Goal: Task Accomplishment & Management: Manage account settings

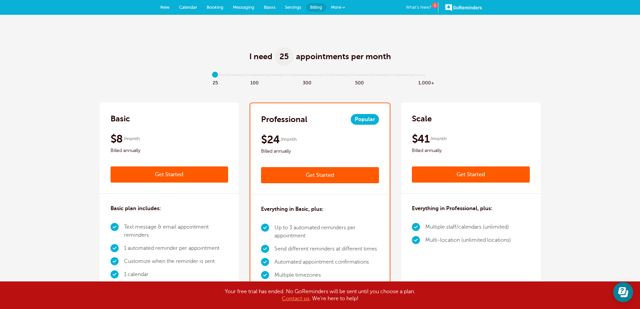
click at [466, 8] on link "GoReminders" at bounding box center [463, 7] width 37 height 15
click at [343, 8] on span at bounding box center [343, 7] width 3 height 3
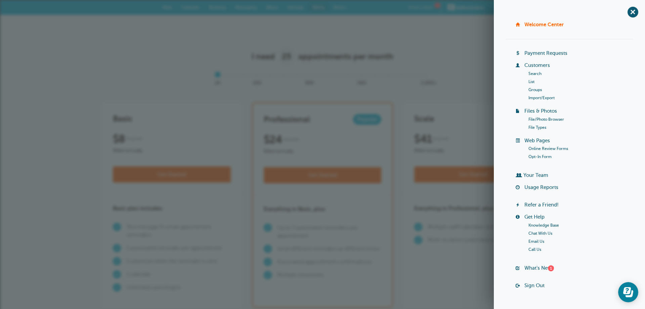
click at [535, 285] on link "Sign Out" at bounding box center [534, 285] width 20 height 5
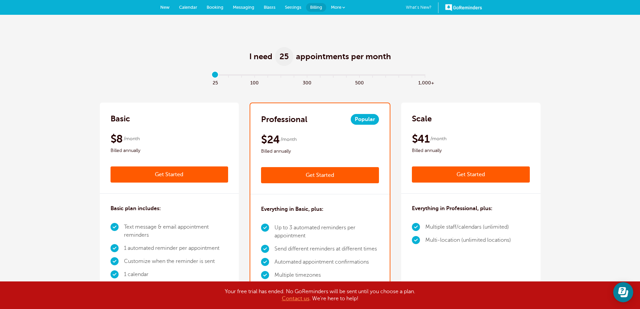
click at [186, 8] on span "Calendar" at bounding box center [188, 7] width 18 height 5
click at [163, 5] on span "New" at bounding box center [164, 7] width 9 height 5
click at [343, 8] on span at bounding box center [343, 7] width 3 height 3
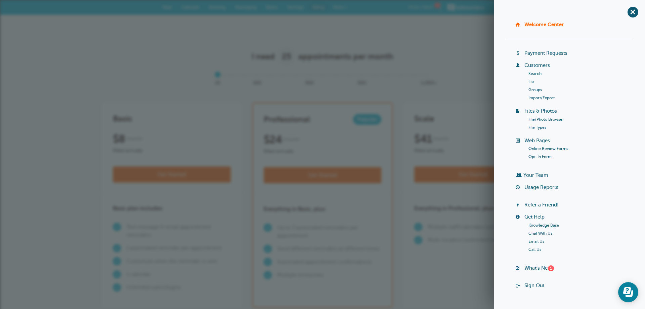
click at [528, 286] on link "Sign Out" at bounding box center [534, 285] width 20 height 5
